Goal: Task Accomplishment & Management: Use online tool/utility

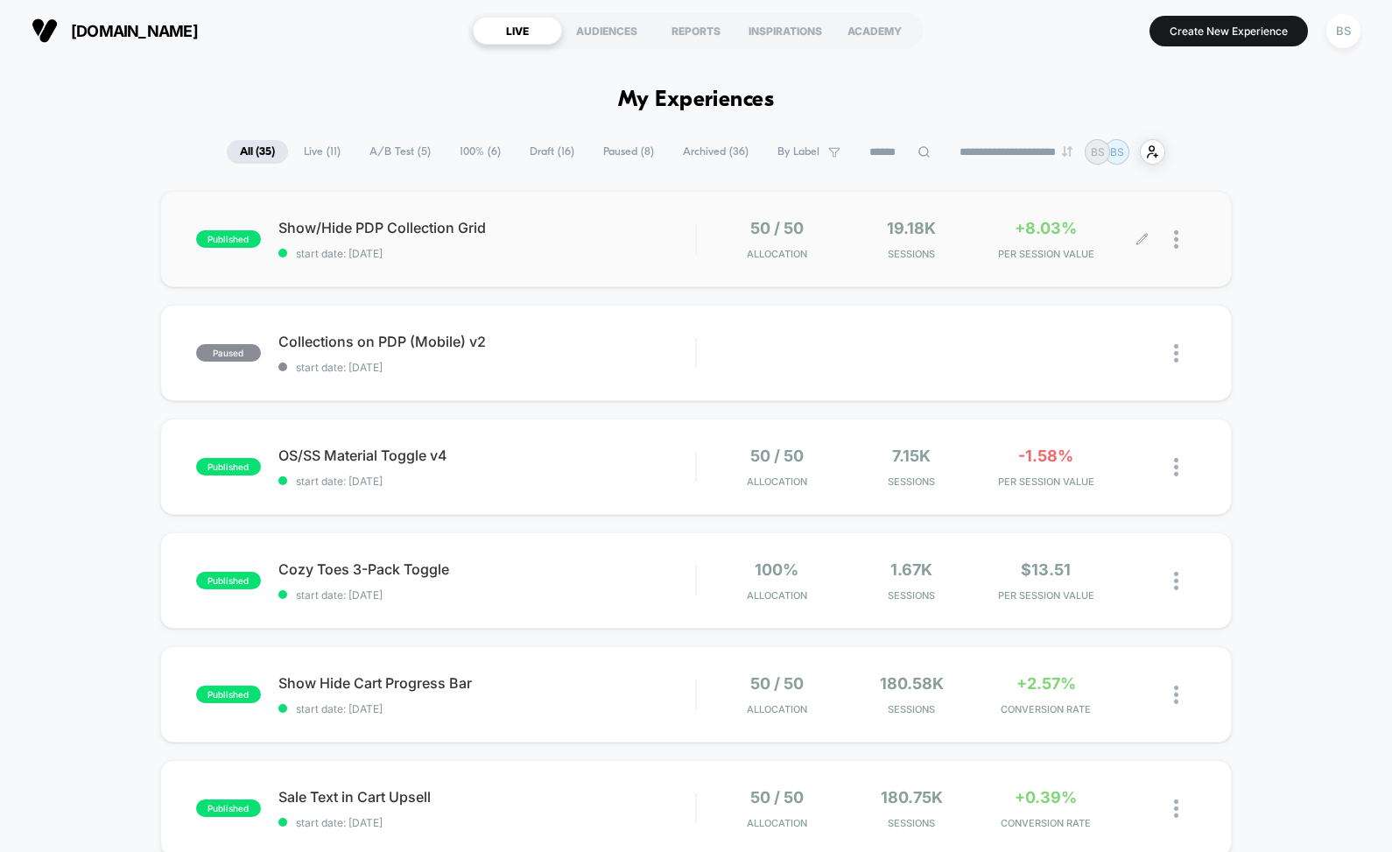
click at [1163, 243] on div at bounding box center [1169, 239] width 53 height 41
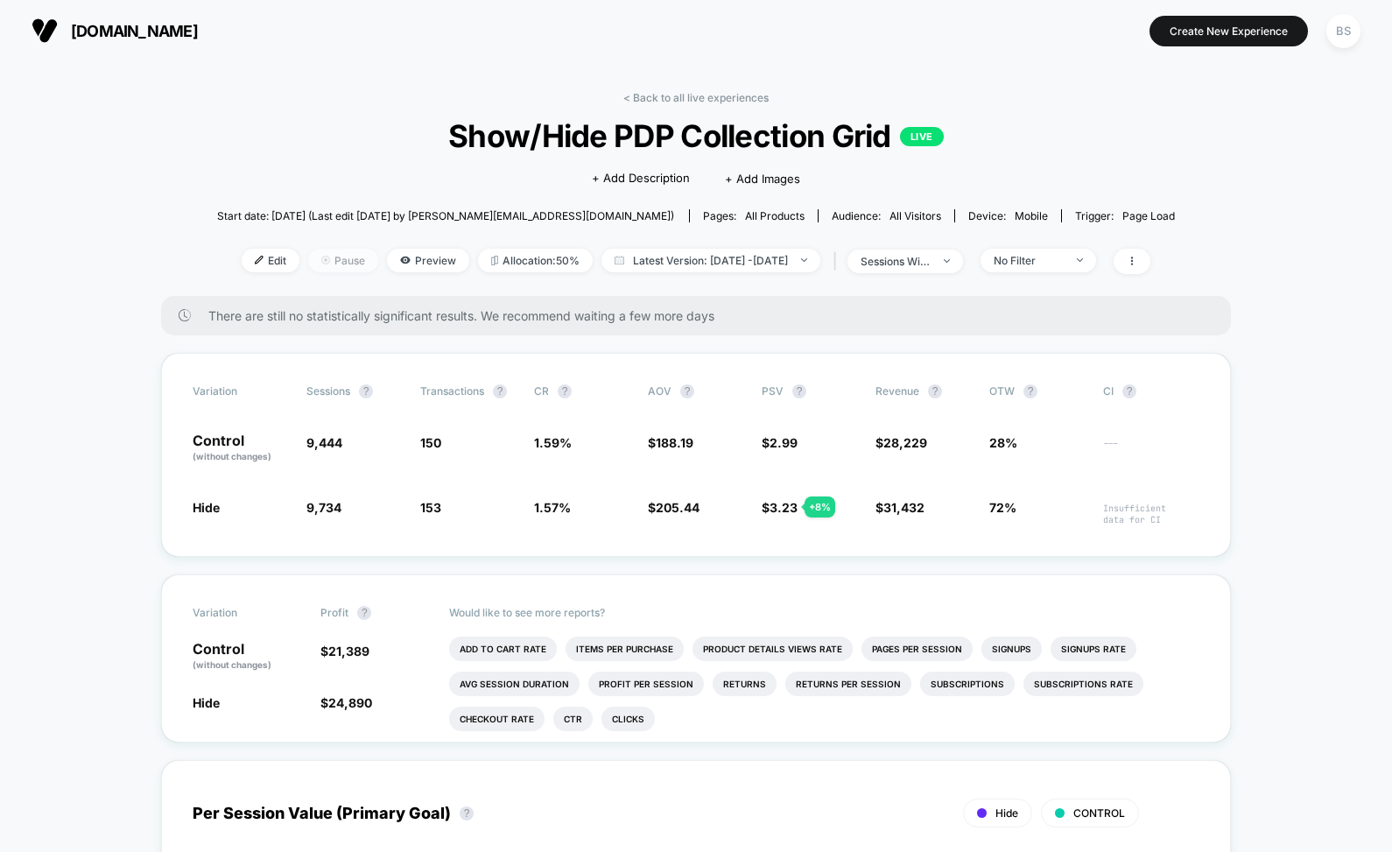
click at [308, 253] on span "Pause" at bounding box center [343, 261] width 70 height 24
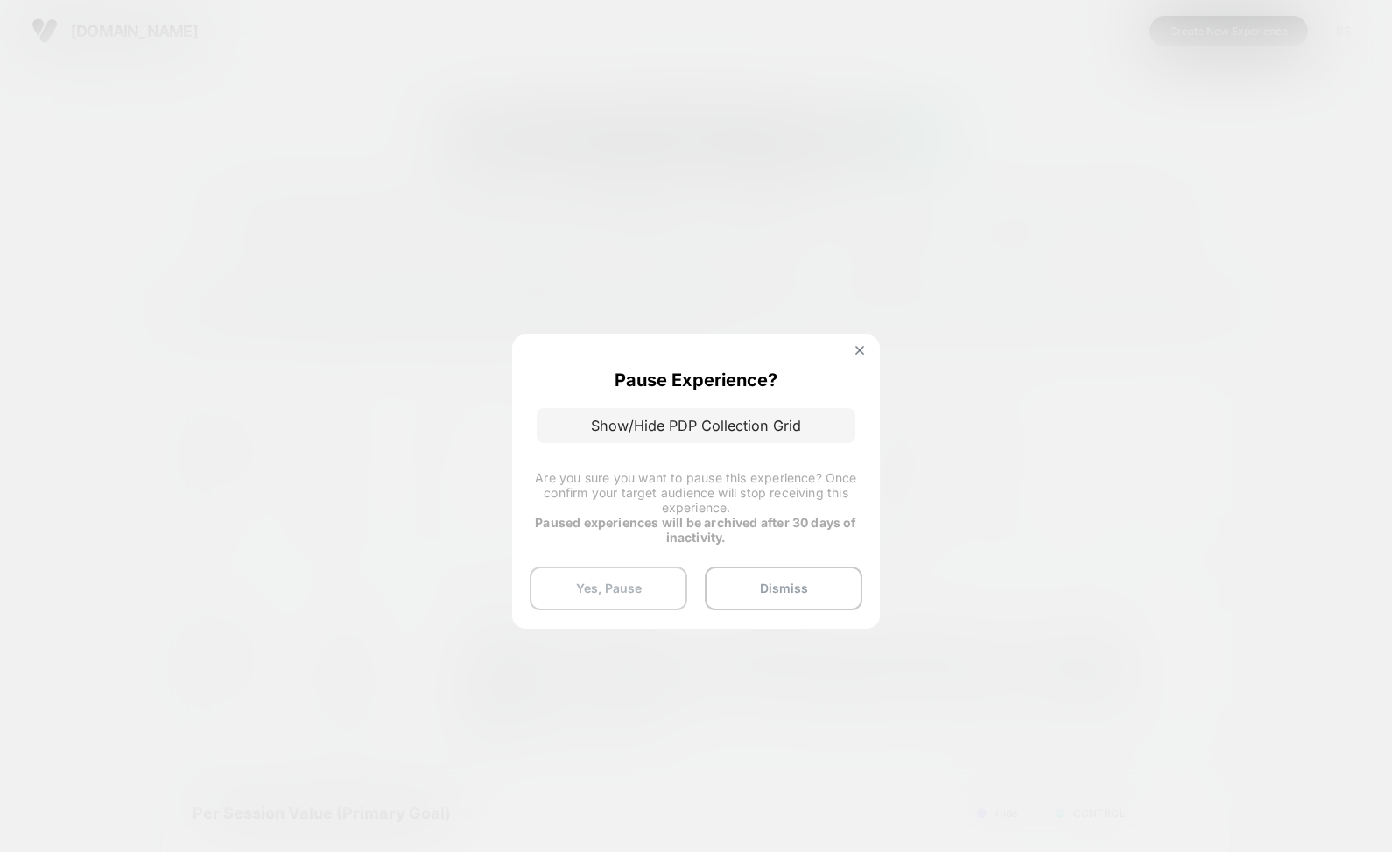
click at [630, 583] on button "Yes, Pause" at bounding box center [609, 589] width 158 height 44
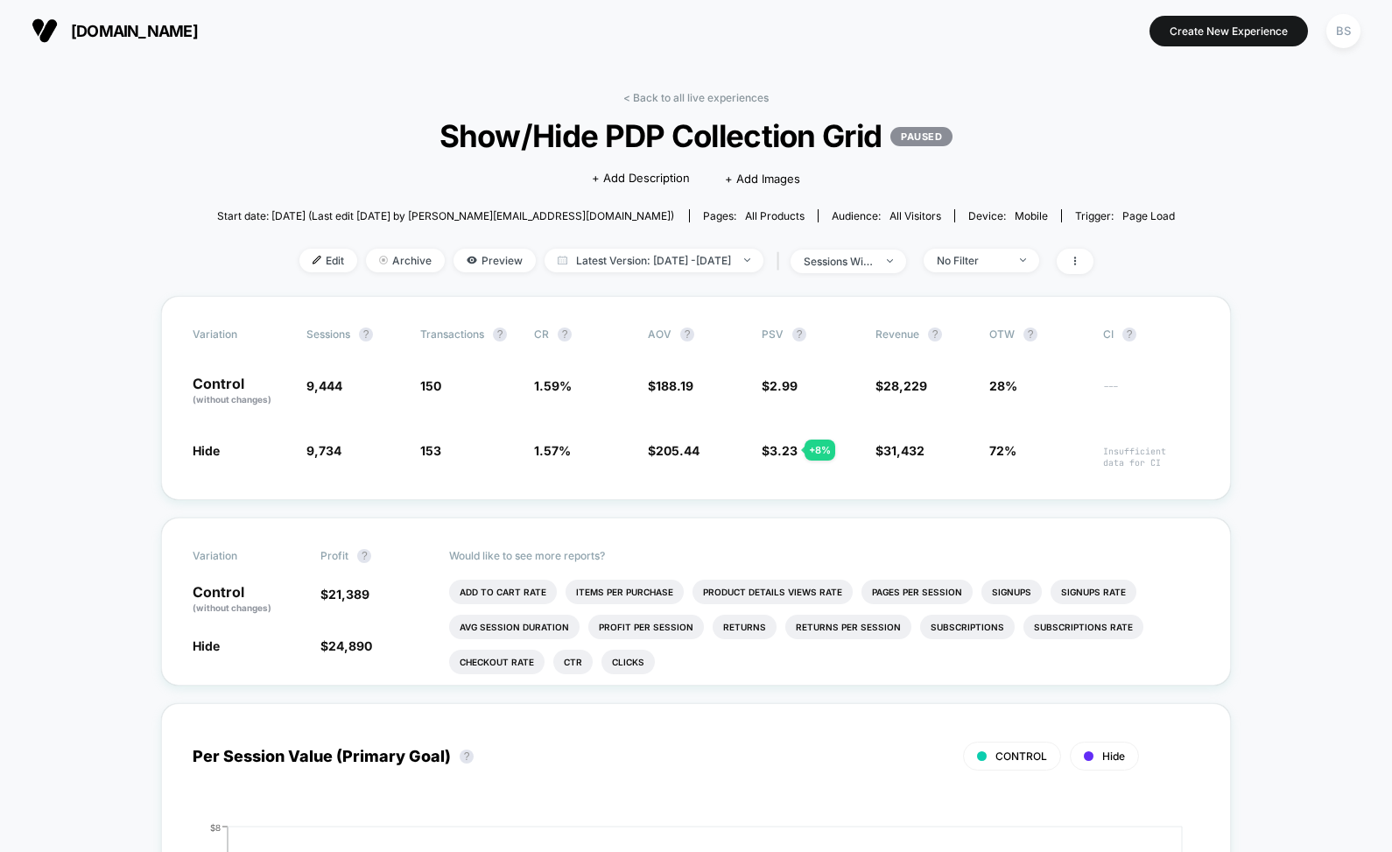
click at [668, 98] on link "< Back to all live experiences" at bounding box center [695, 97] width 145 height 13
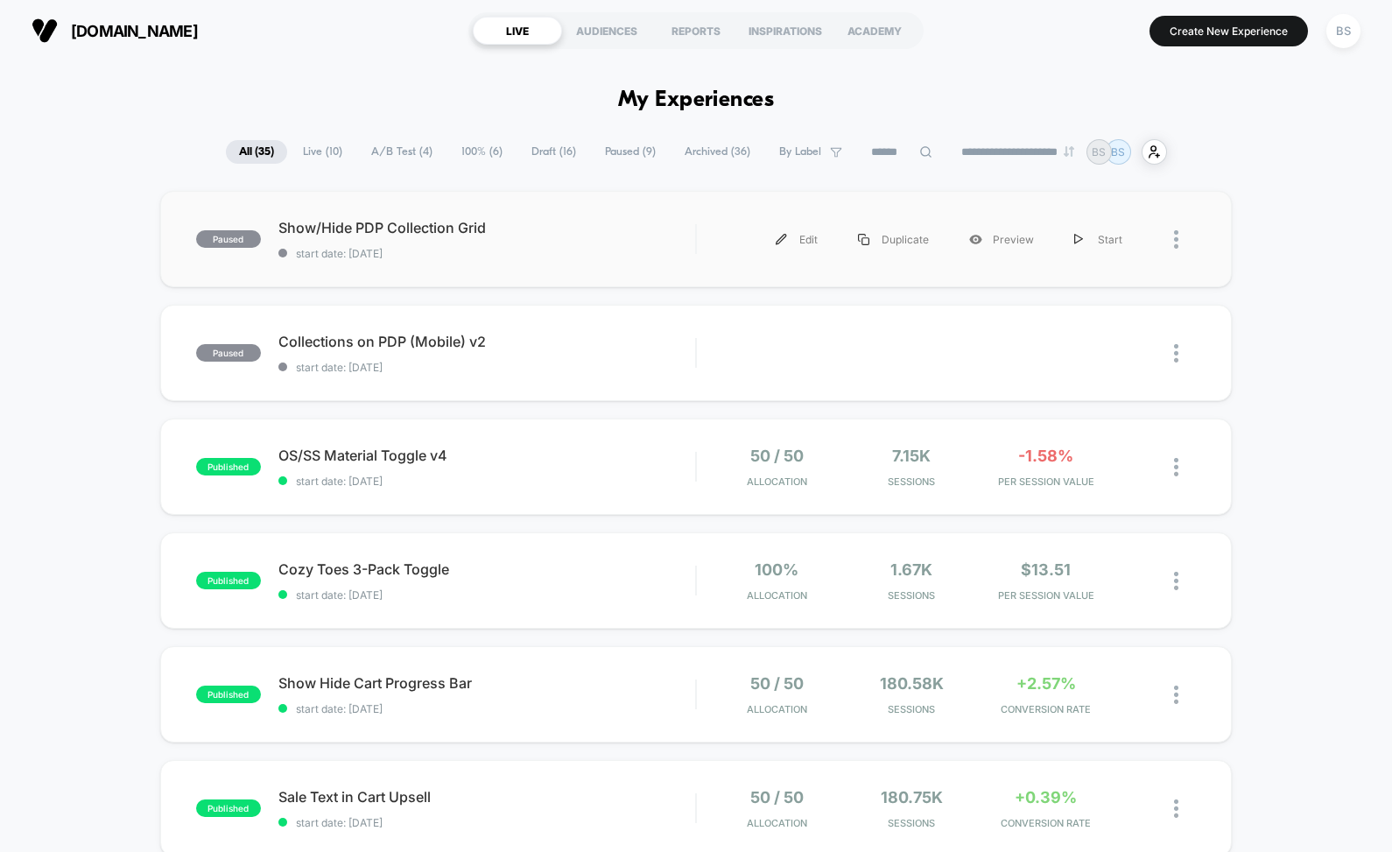
click at [1170, 244] on div at bounding box center [1169, 239] width 53 height 39
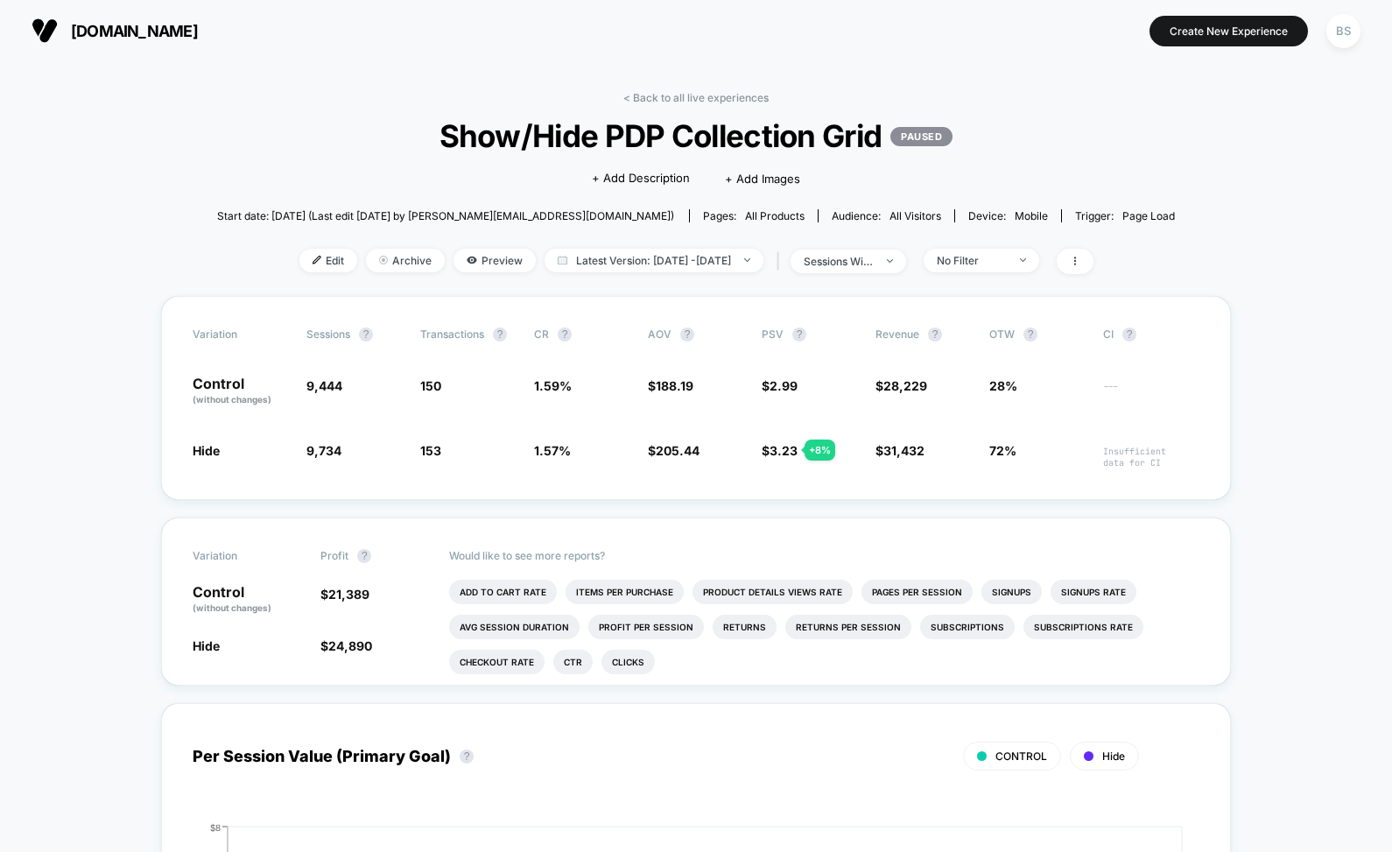
click at [635, 105] on div "< Back to all live experiences Show/Hide PDP Collection Grid PAUSED Click to ed…" at bounding box center [696, 193] width 959 height 205
click at [637, 97] on link "< Back to all live experiences" at bounding box center [695, 97] width 145 height 13
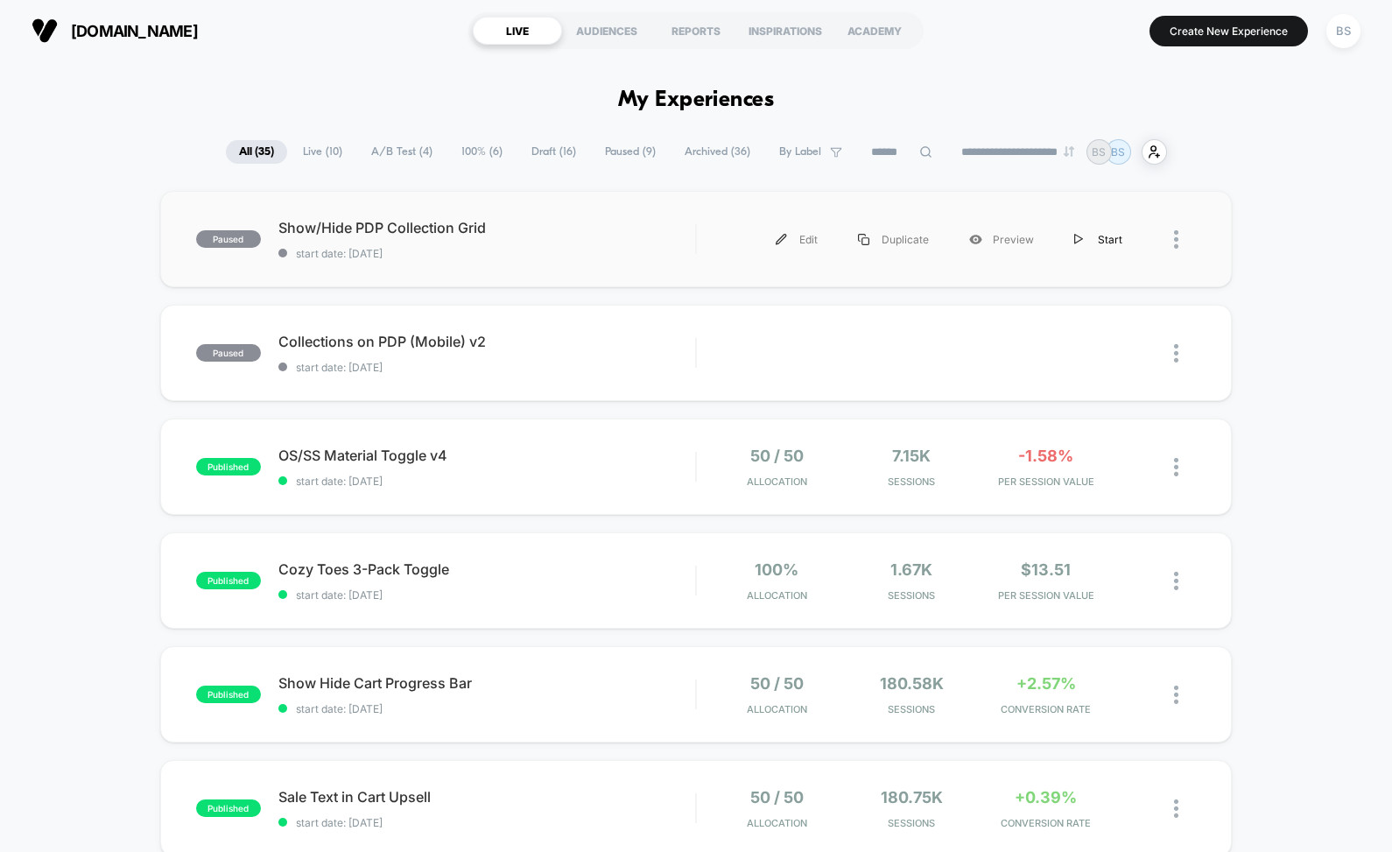
click at [1102, 247] on div "Start" at bounding box center [1098, 239] width 88 height 39
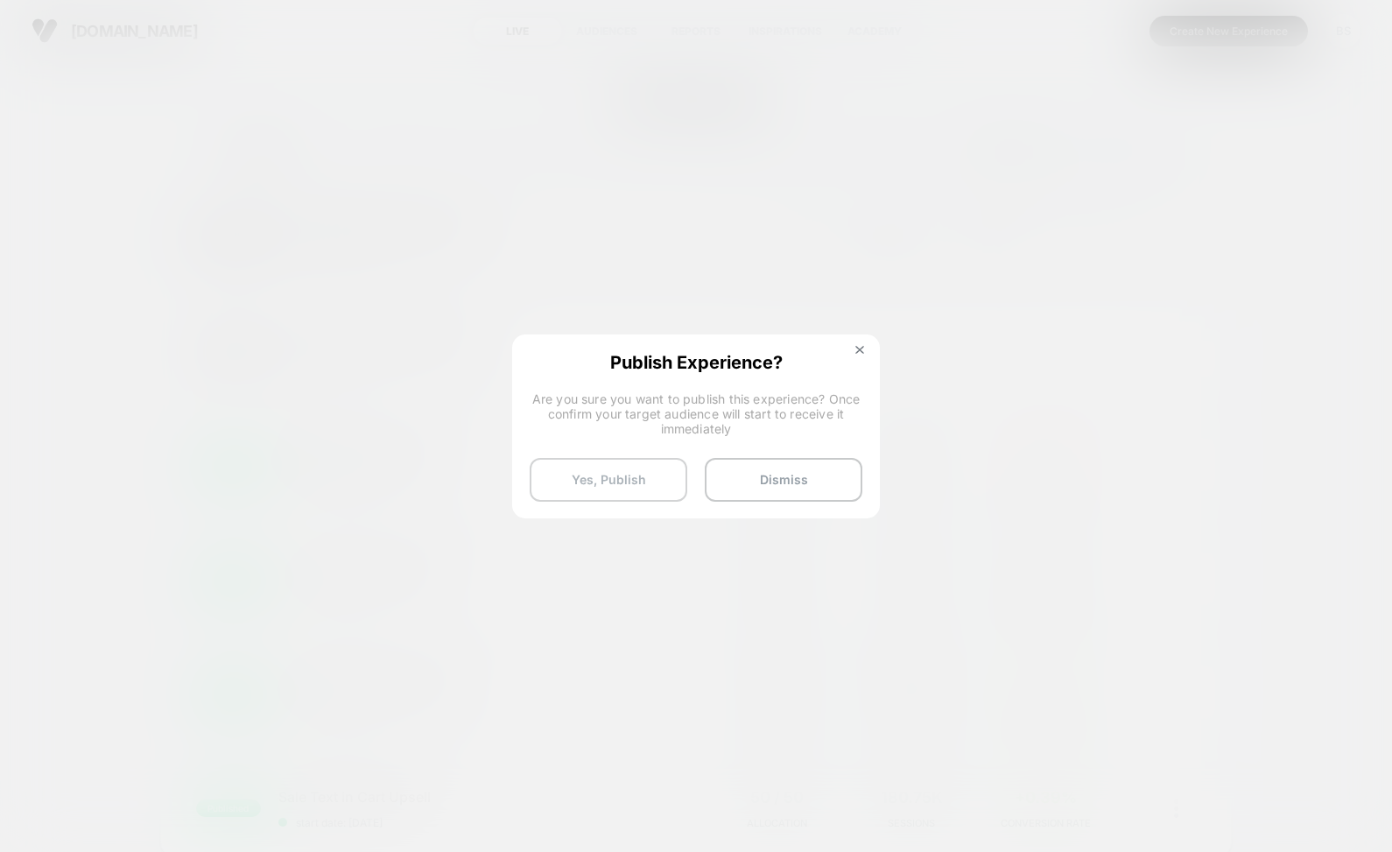
click at [635, 479] on button "Yes, Publish" at bounding box center [609, 480] width 158 height 44
